Goal: Check status: Check status

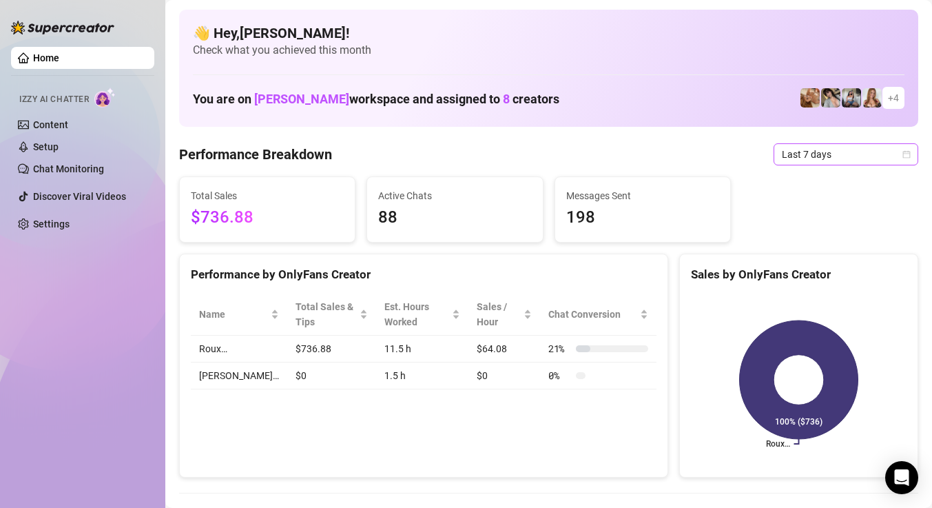
click at [836, 154] on span "Last 7 days" at bounding box center [846, 154] width 128 height 21
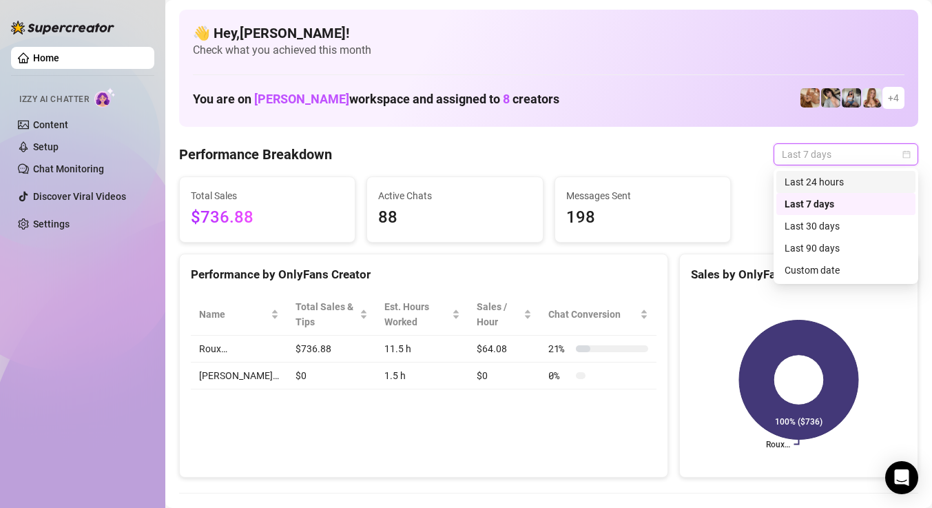
click at [807, 181] on div "Last 24 hours" at bounding box center [846, 181] width 123 height 15
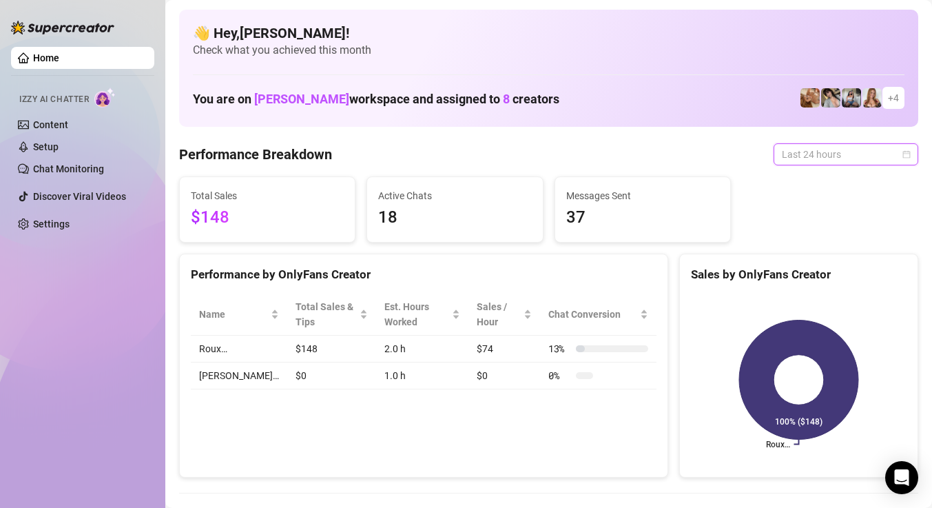
click at [810, 152] on span "Last 24 hours" at bounding box center [846, 154] width 128 height 21
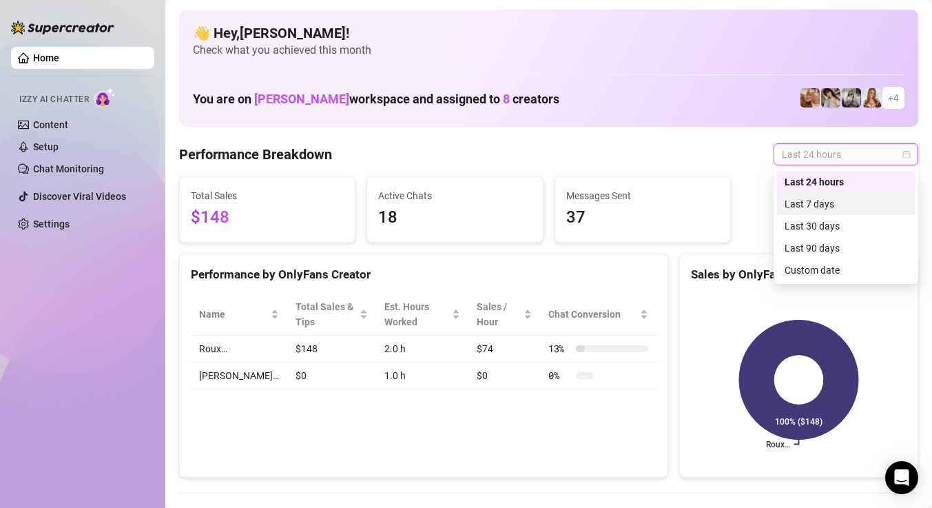
click at [799, 207] on div "Last 7 days" at bounding box center [846, 203] width 123 height 15
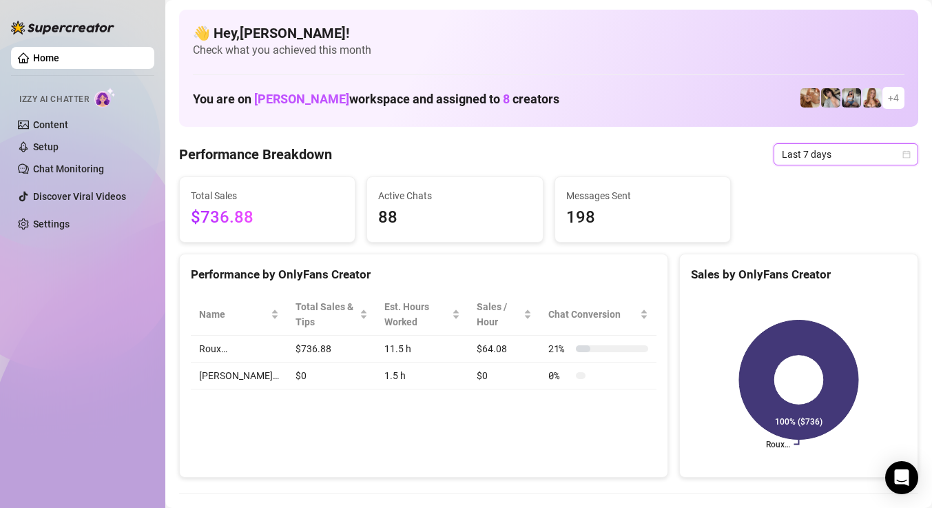
click at [813, 160] on span "Last 7 days" at bounding box center [846, 154] width 128 height 21
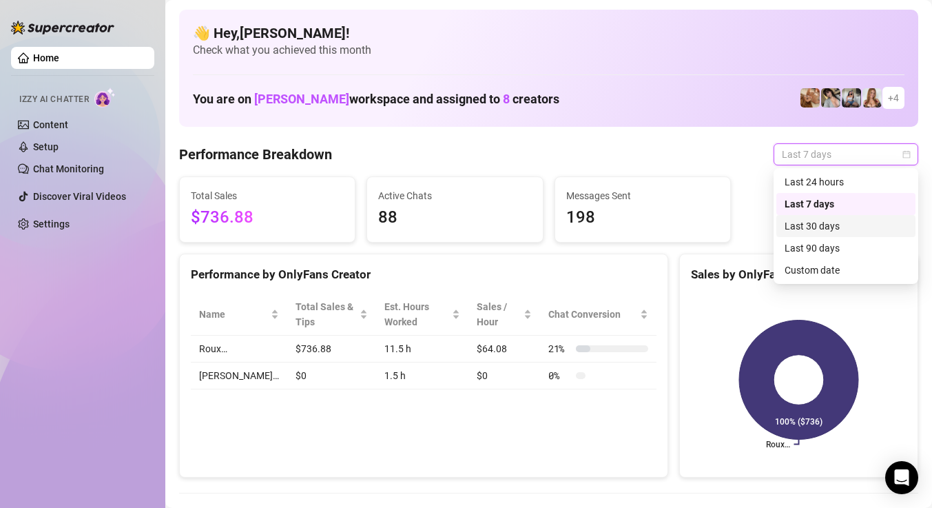
click at [806, 223] on div "Last 30 days" at bounding box center [846, 225] width 123 height 15
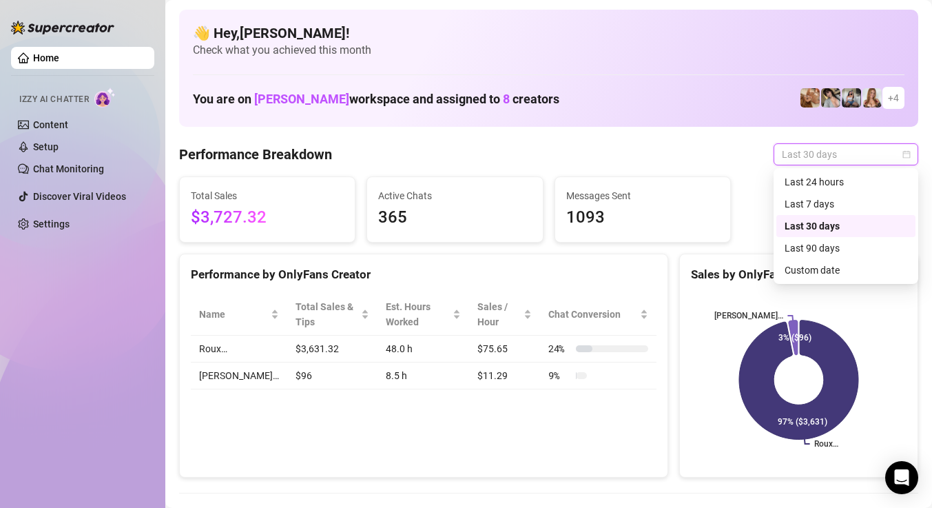
click at [814, 161] on span "Last 30 days" at bounding box center [846, 154] width 128 height 21
click at [813, 245] on div "Last 90 days" at bounding box center [846, 247] width 123 height 15
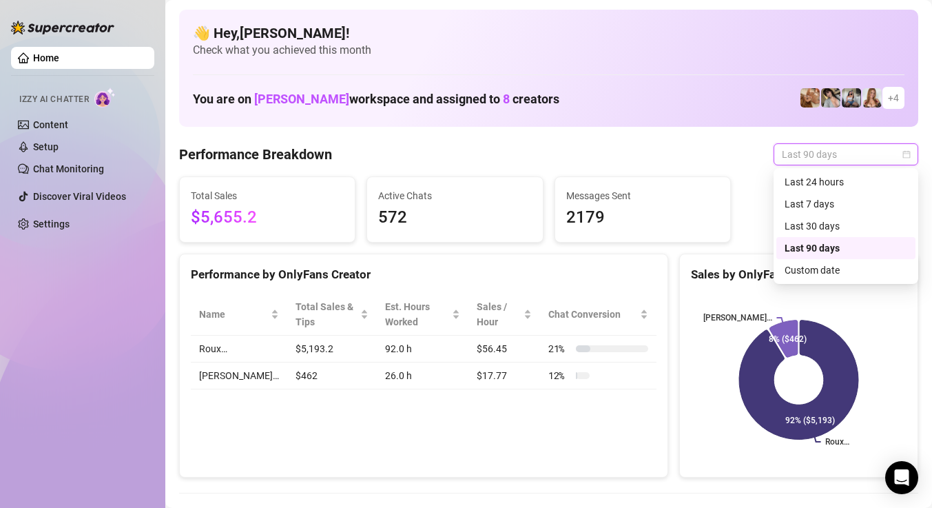
click at [818, 154] on span "Last 90 days" at bounding box center [846, 154] width 128 height 21
click at [801, 206] on div "Last 7 days" at bounding box center [846, 203] width 123 height 15
